Goal: Find specific page/section: Find specific page/section

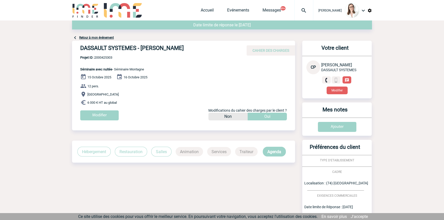
click at [297, 14] on div at bounding box center [303, 10] width 19 height 20
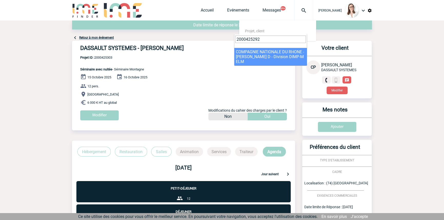
type input "2000425292"
select select "24793"
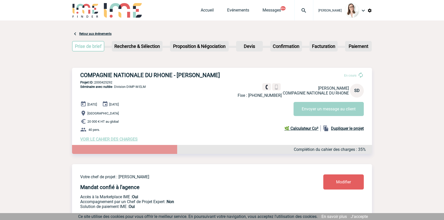
drag, startPoint x: 180, startPoint y: 109, endPoint x: 159, endPoint y: 174, distance: 67.9
click at [123, 112] on p "Valence" at bounding box center [226, 113] width 292 height 6
